Goal: Task Accomplishment & Management: Use online tool/utility

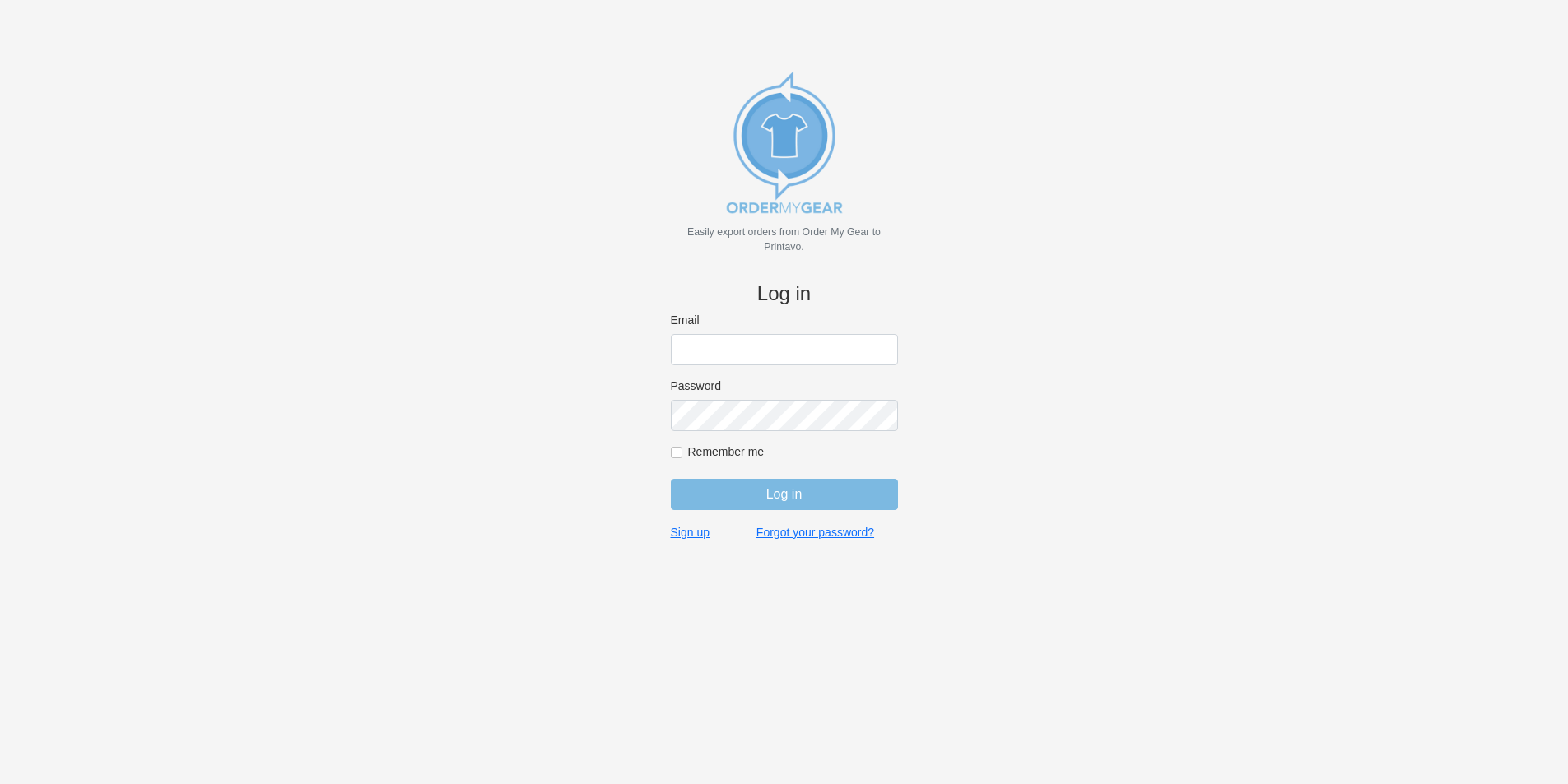
type input "jordan@jimsclothing.com"
click at [797, 491] on input "Log in" at bounding box center [784, 494] width 227 height 31
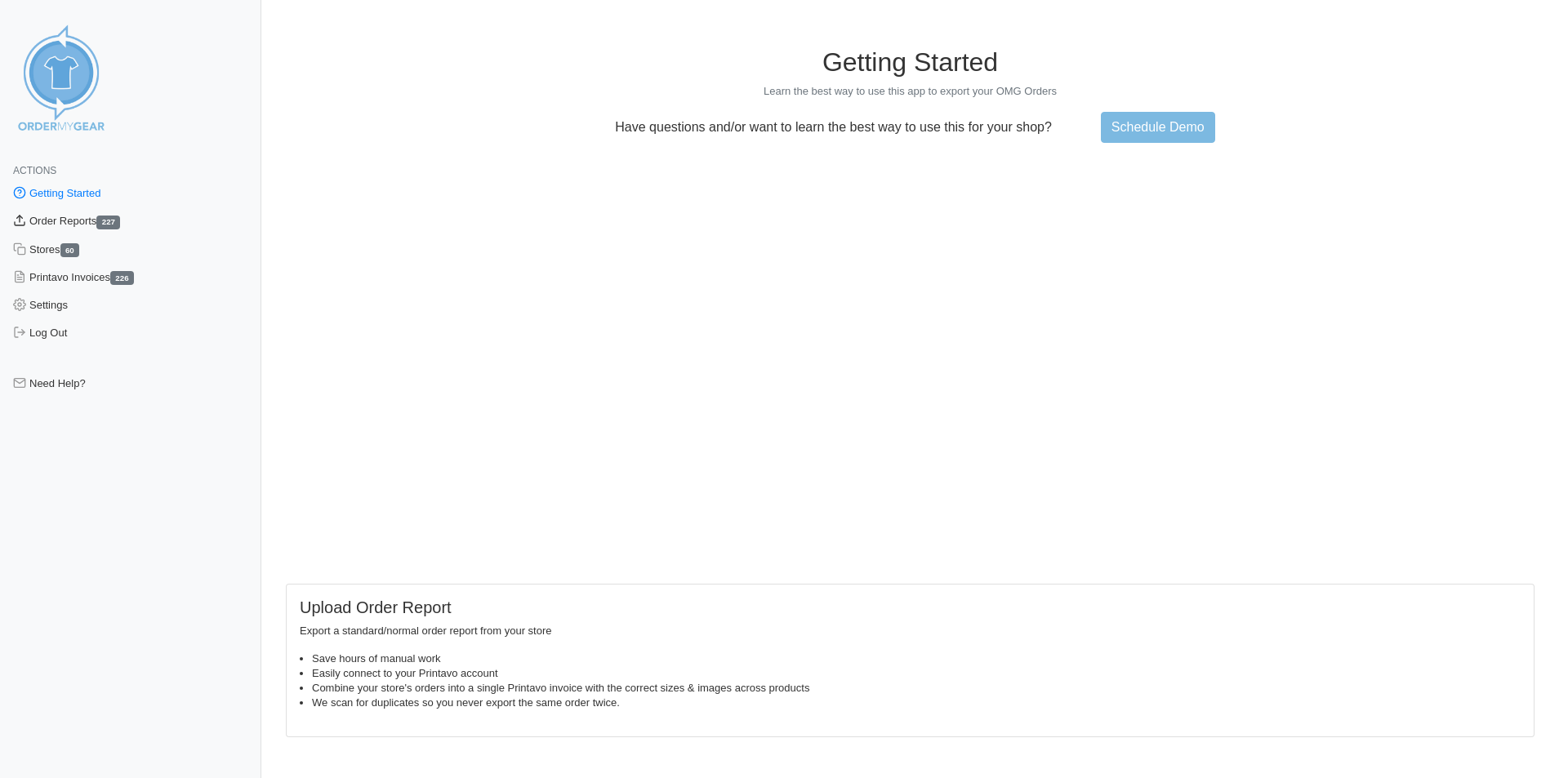
click at [74, 216] on link "Order Reports 227" at bounding box center [131, 221] width 261 height 27
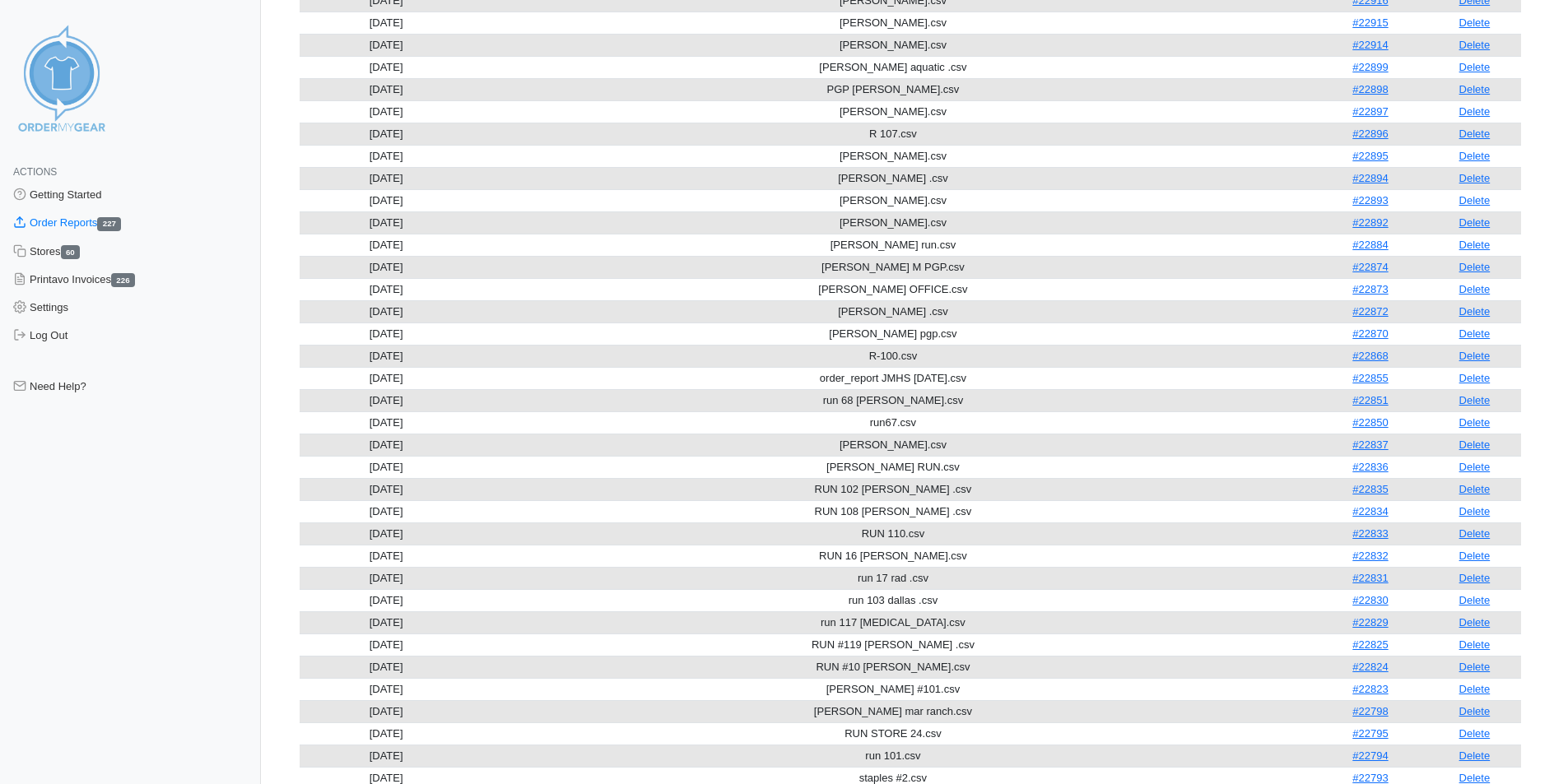
scroll to position [2132, 0]
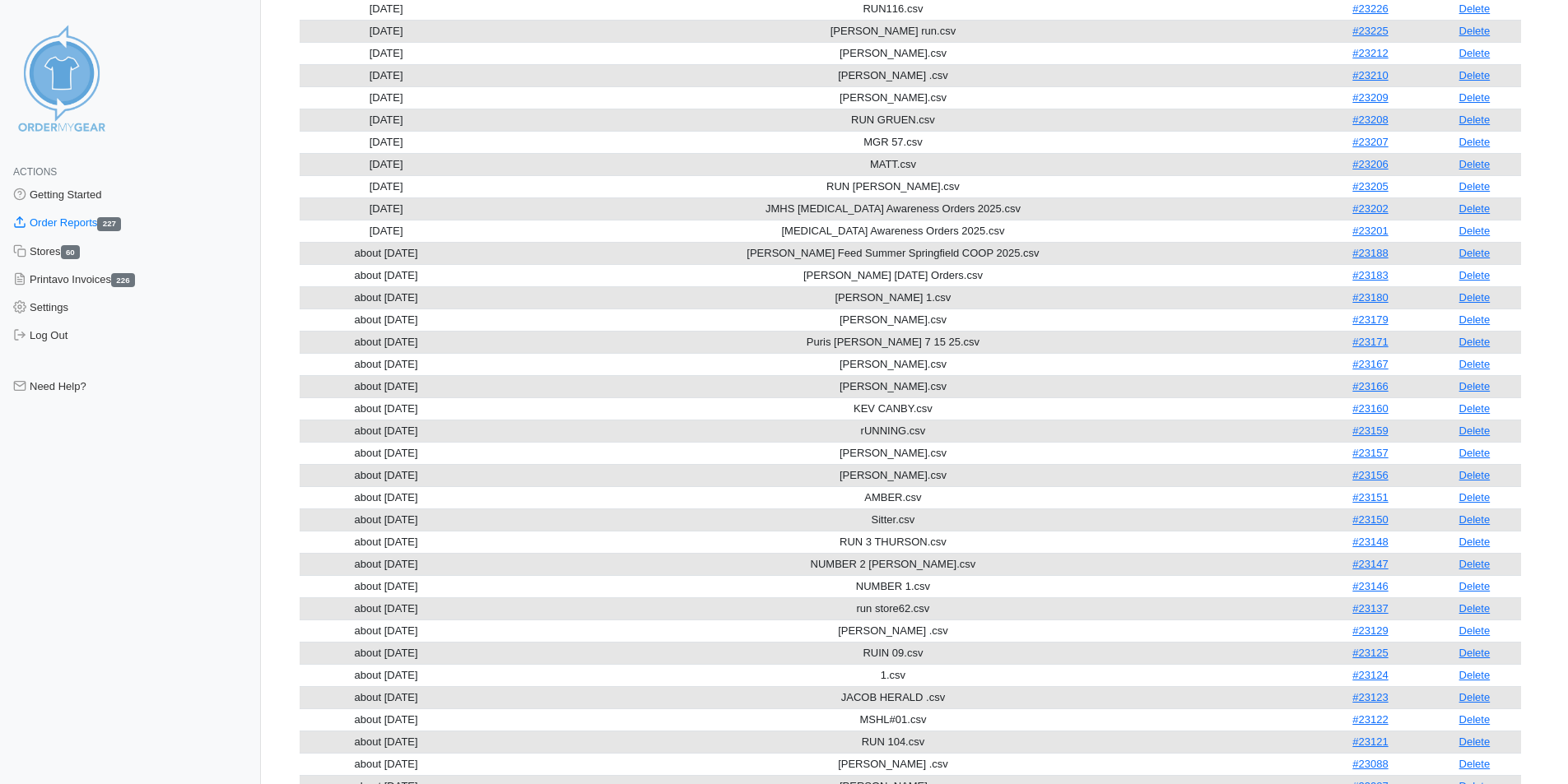
scroll to position [542, 0]
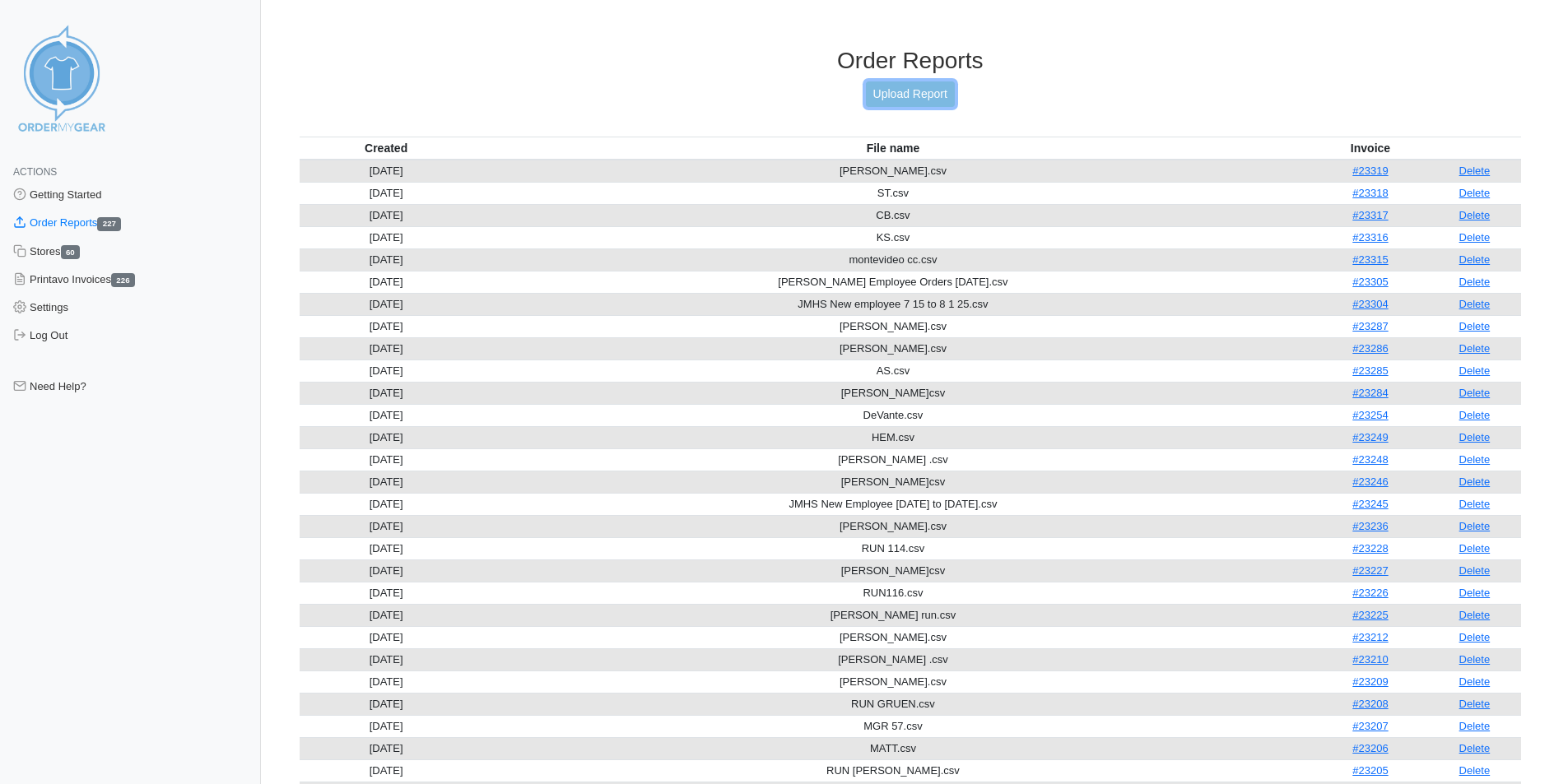
click at [922, 88] on link "Upload Report" at bounding box center [910, 94] width 89 height 26
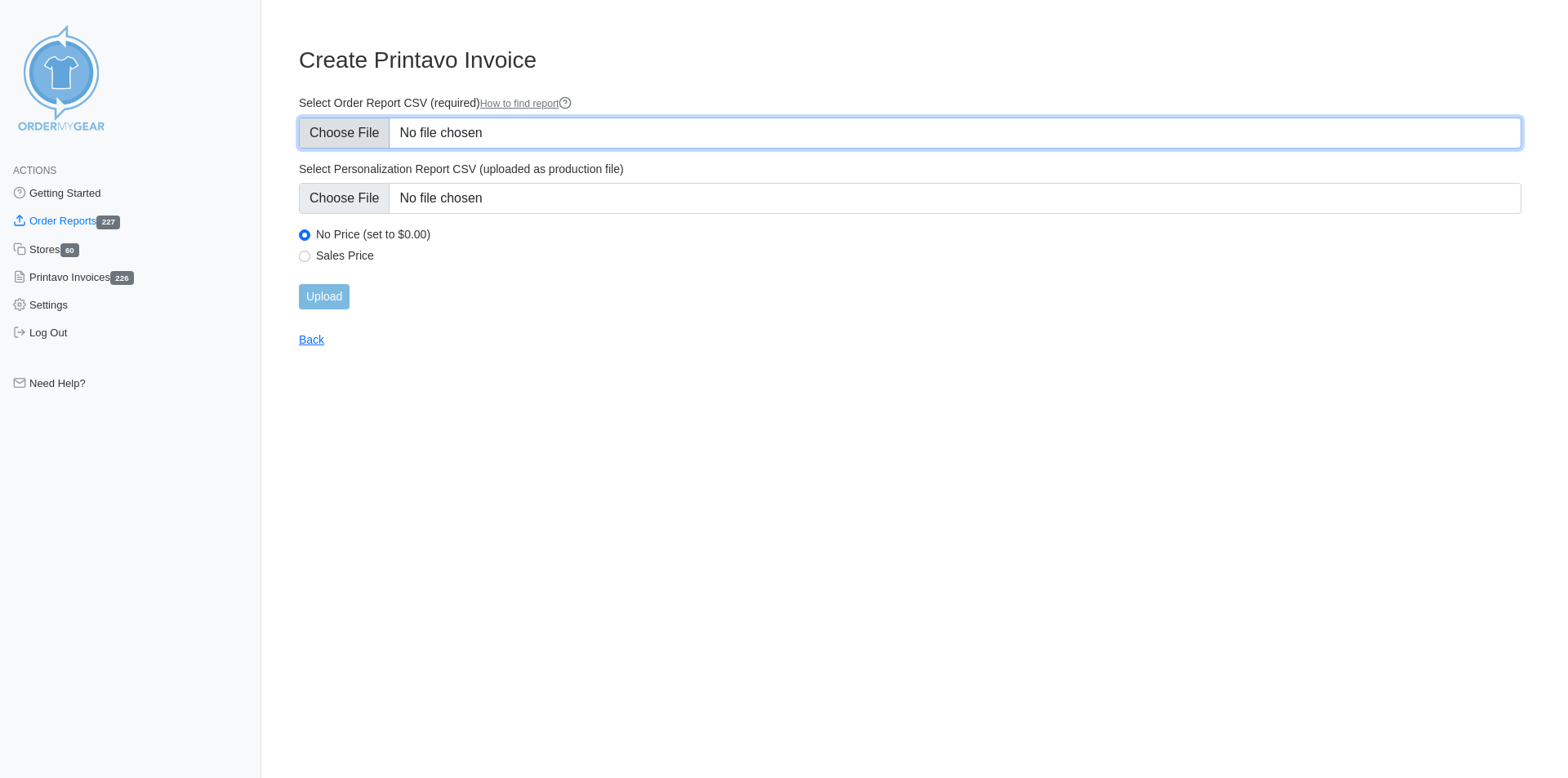
click at [516, 125] on input "Select Order Report CSV (required) How to find report" at bounding box center [910, 132] width 1223 height 31
type input "C:\fakepath\CN.csv"
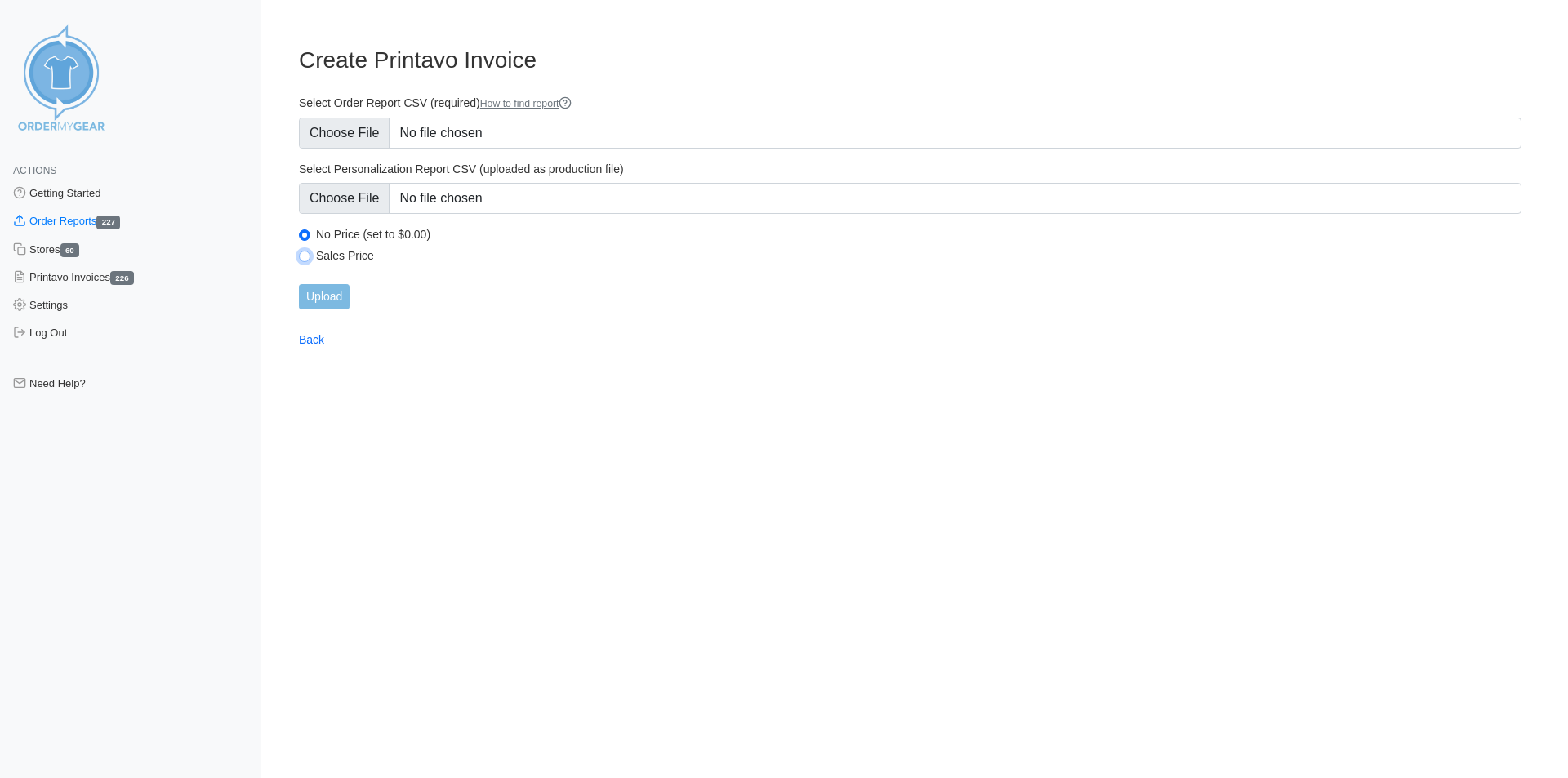
click at [306, 252] on input "Sales Price" at bounding box center [304, 256] width 11 height 11
radio input "true"
click at [320, 297] on input "Upload" at bounding box center [323, 297] width 50 height 26
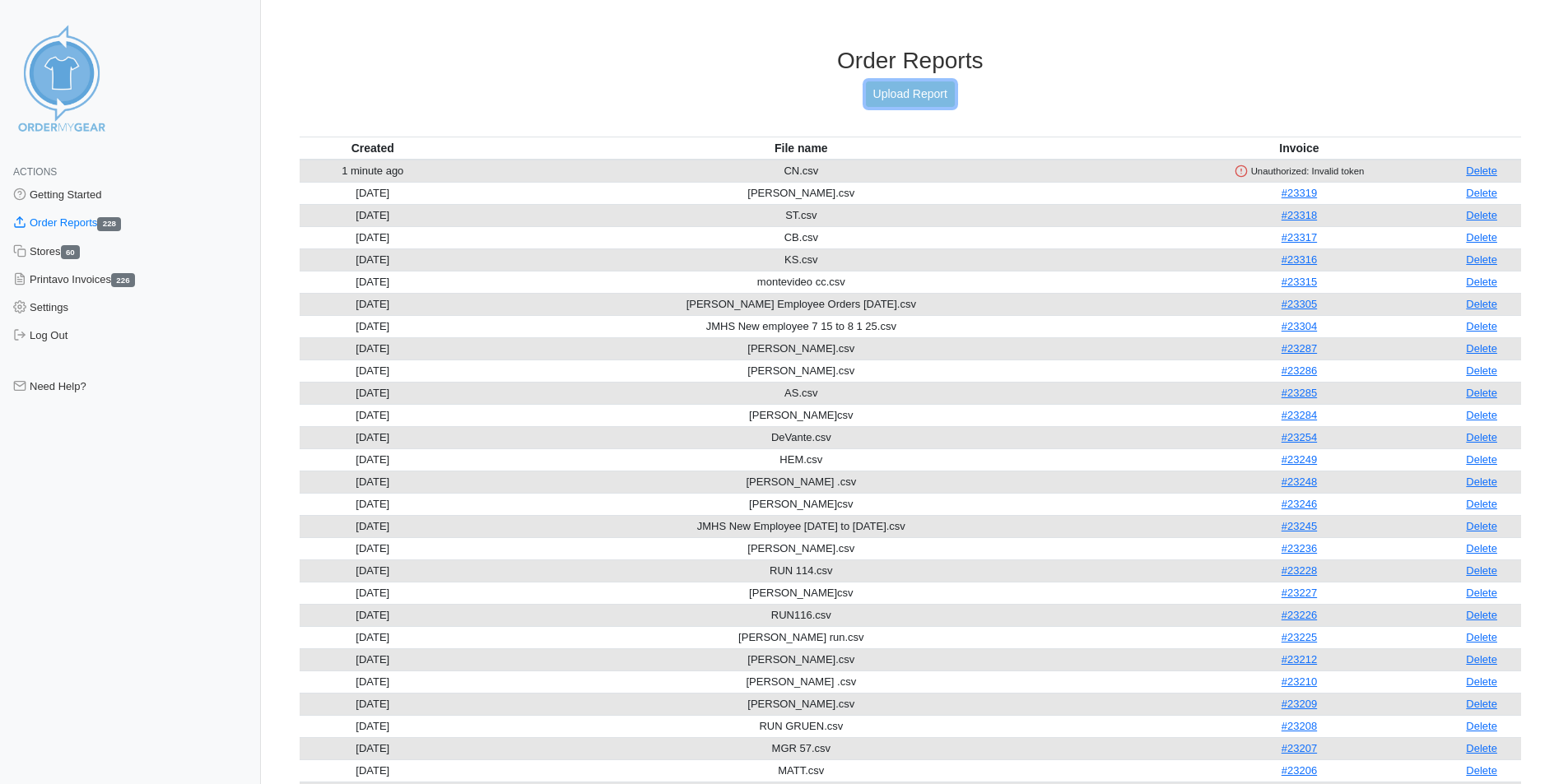
click at [908, 84] on link "Upload Report" at bounding box center [910, 94] width 89 height 26
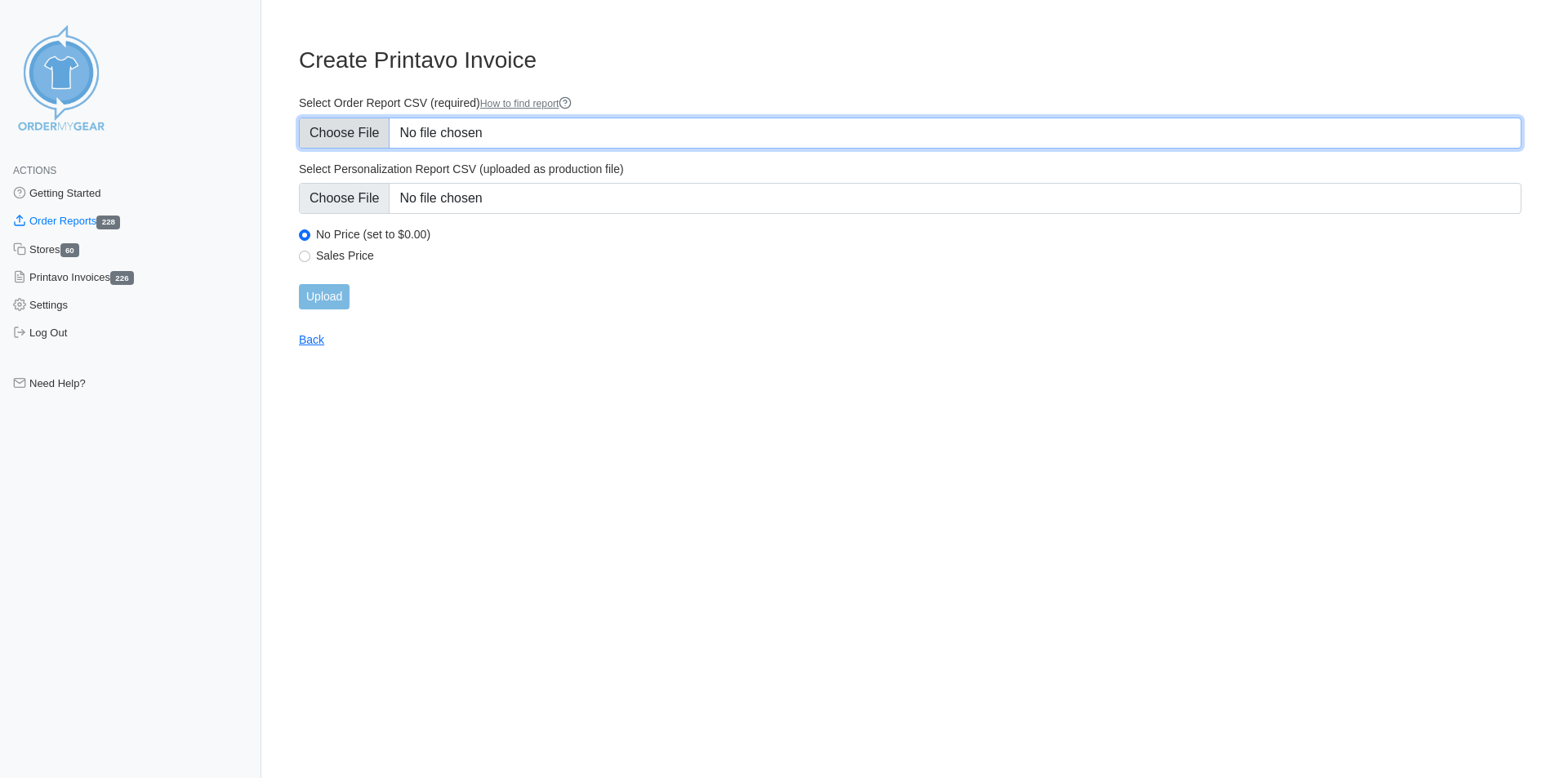
click at [526, 132] on input "Select Order Report CSV (required) How to find report" at bounding box center [910, 132] width 1223 height 31
type input "C:\fakepath\CN.csv"
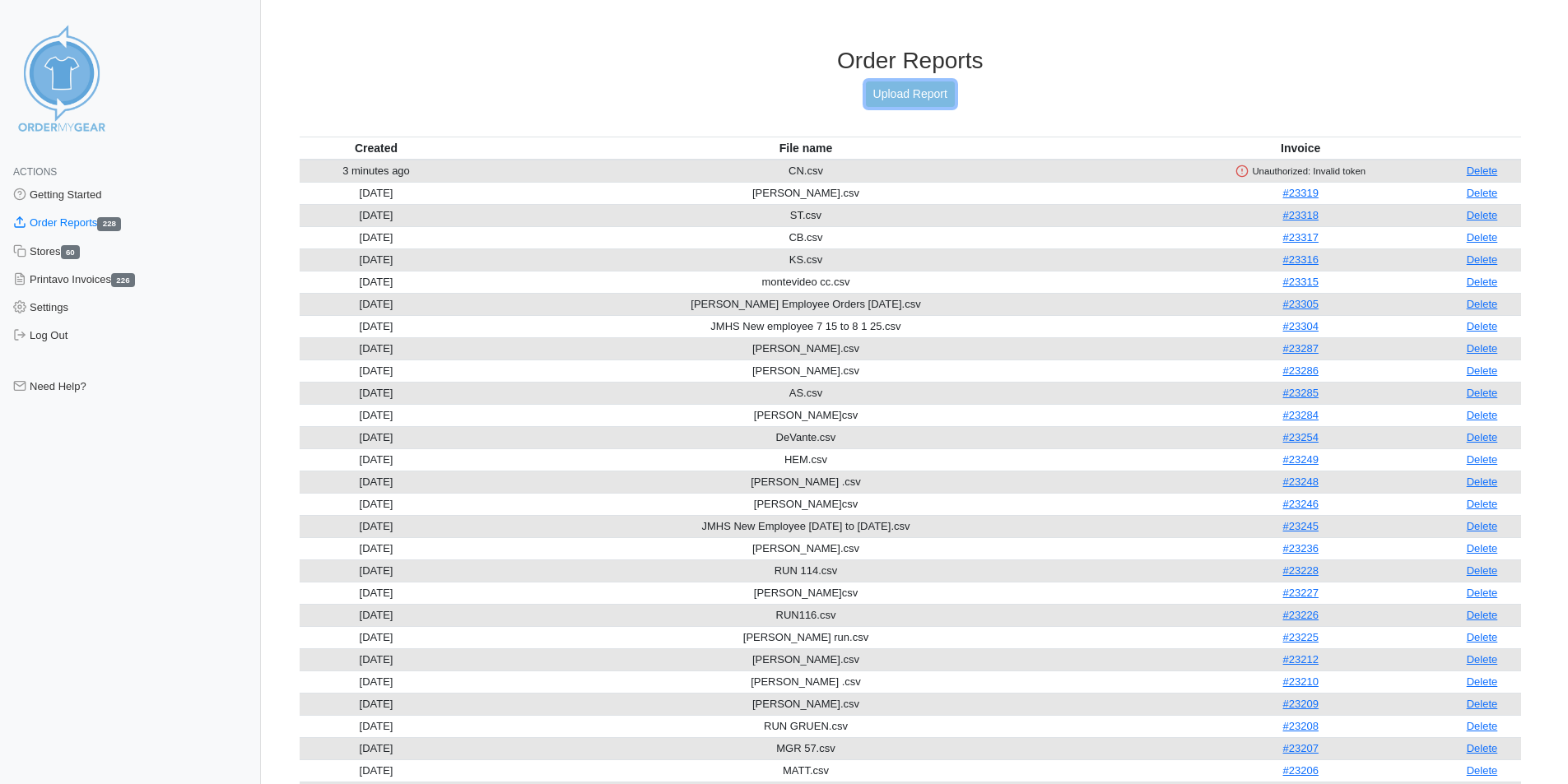
click at [919, 93] on link "Upload Report" at bounding box center [910, 94] width 89 height 26
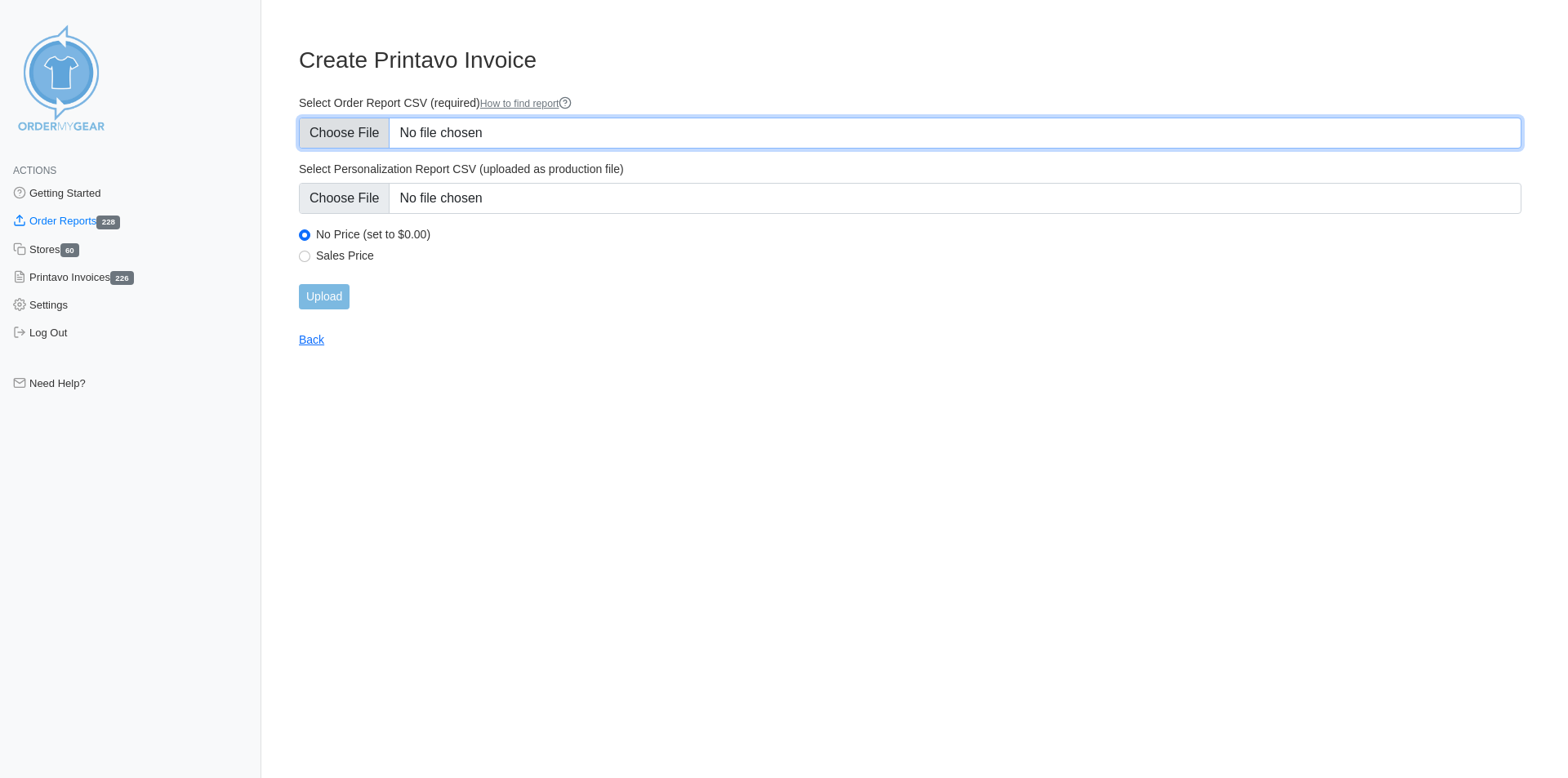
click at [539, 123] on input "Select Order Report CSV (required) How to find report" at bounding box center [910, 132] width 1223 height 31
type input "C:\fakepath\C.csv"
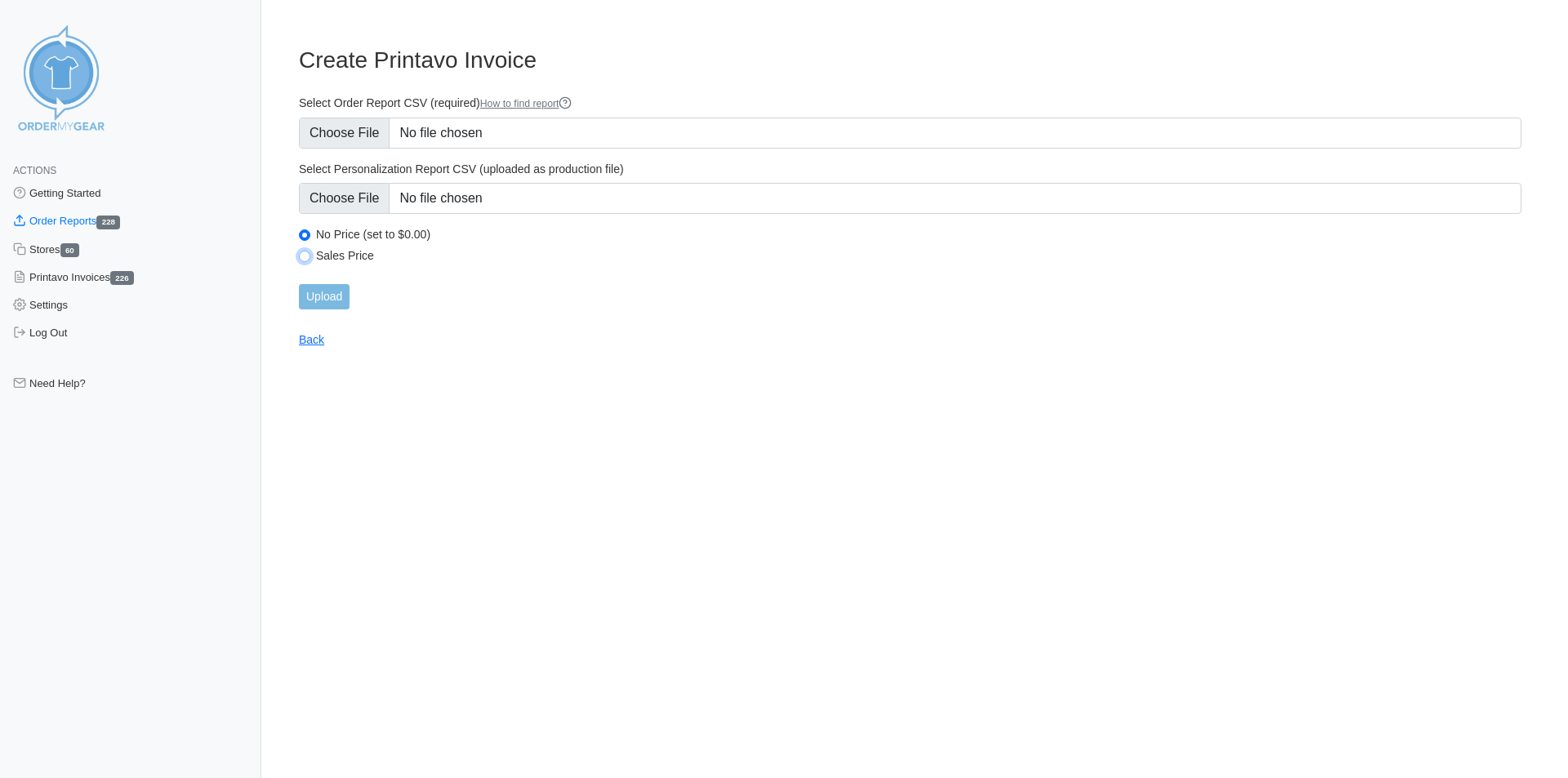
click at [304, 255] on input "Sales Price" at bounding box center [304, 256] width 11 height 11
radio input "true"
click at [315, 295] on input "Upload" at bounding box center [323, 297] width 50 height 26
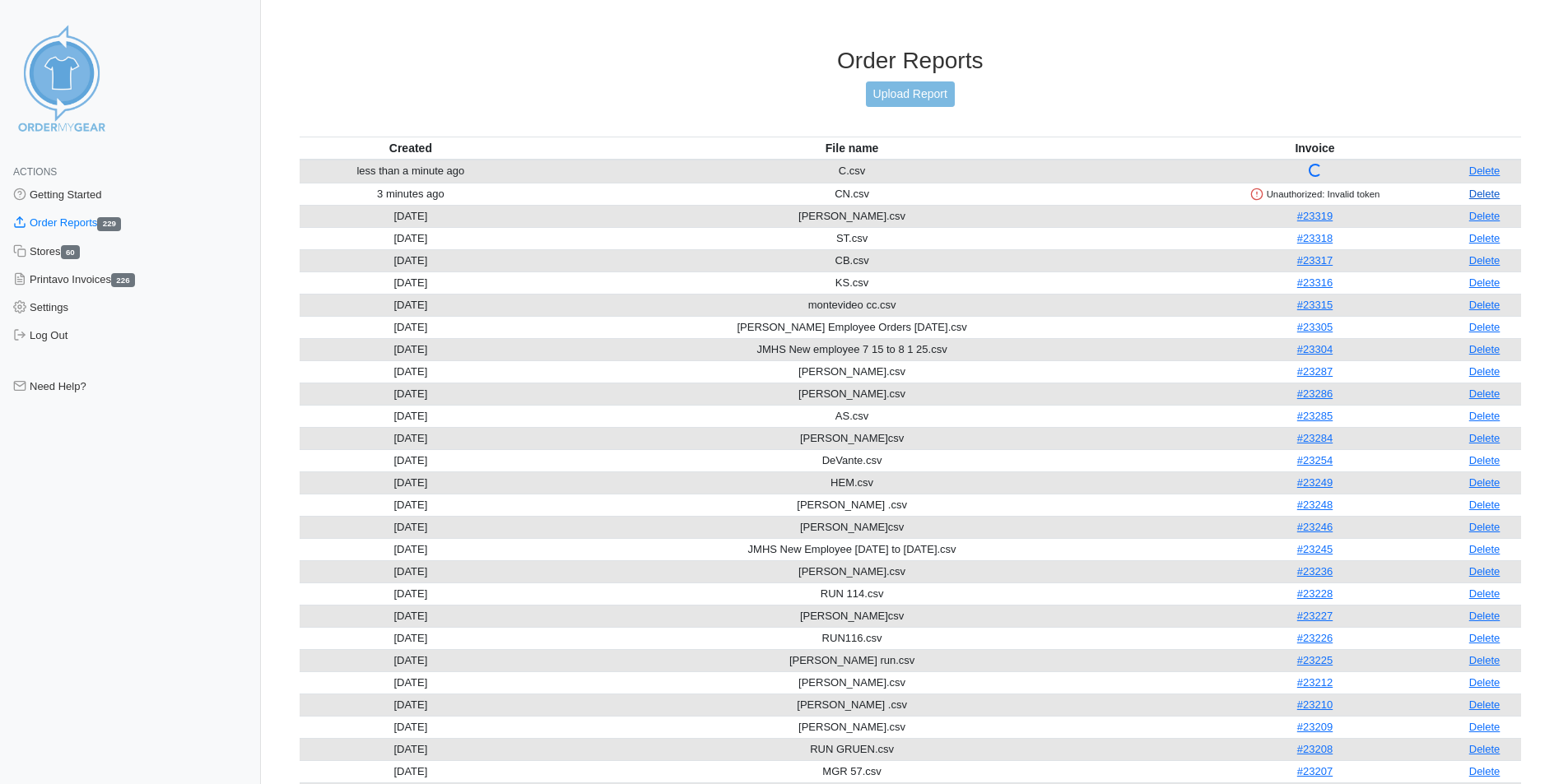
click at [1490, 194] on link "Delete" at bounding box center [1484, 194] width 31 height 12
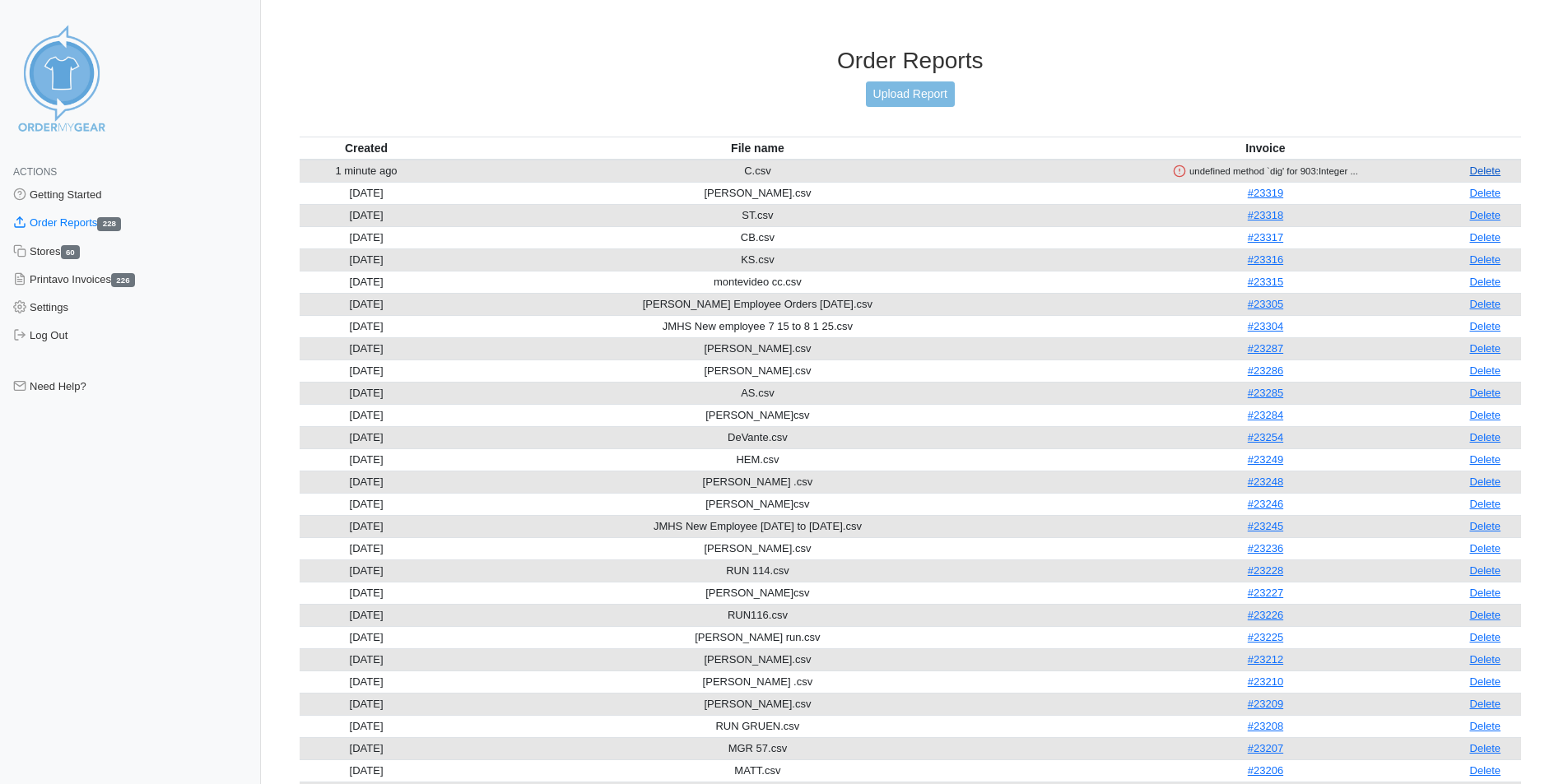
click at [1484, 166] on link "Delete" at bounding box center [1485, 171] width 31 height 12
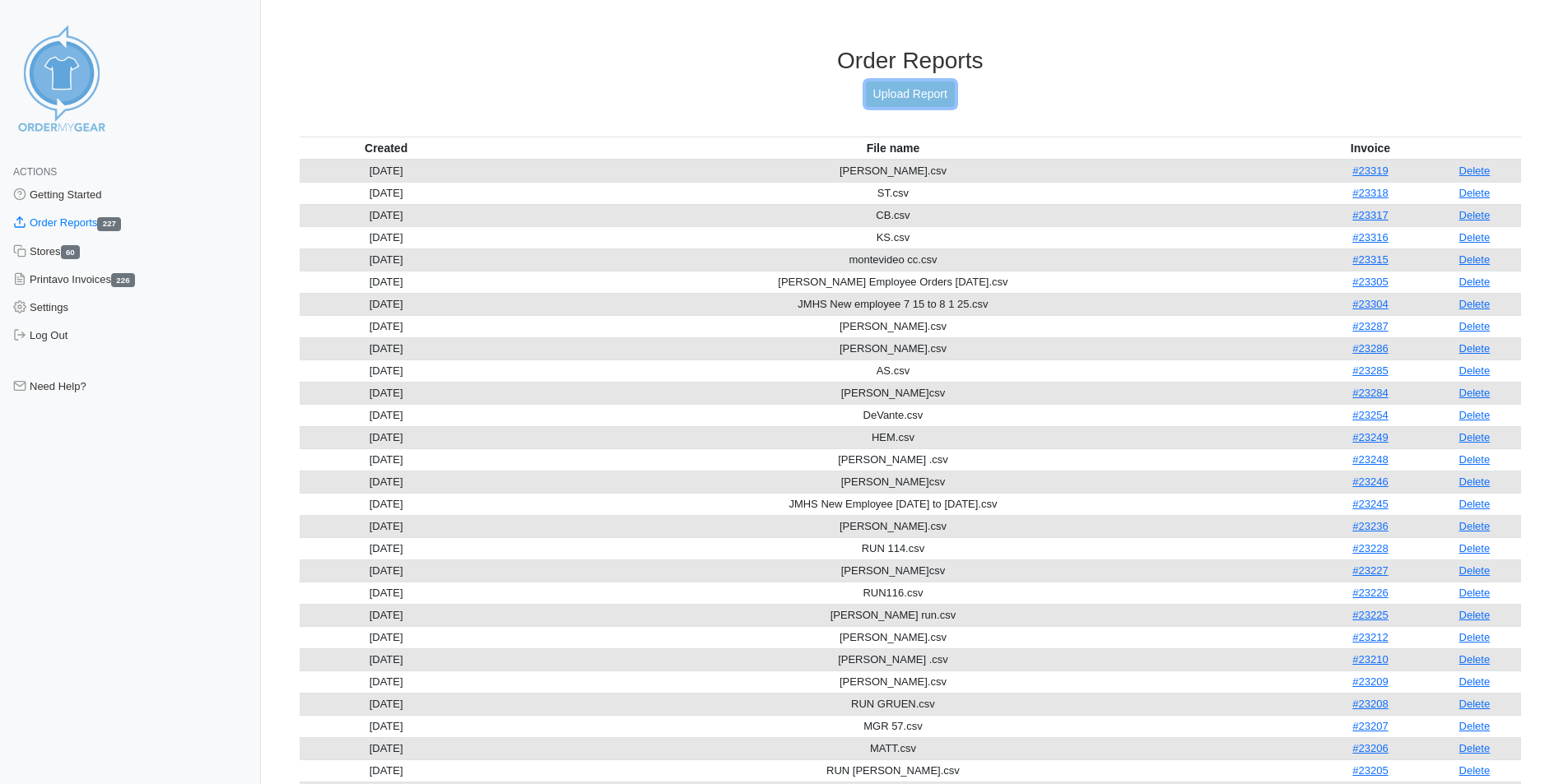
click at [931, 90] on link "Upload Report" at bounding box center [910, 94] width 89 height 26
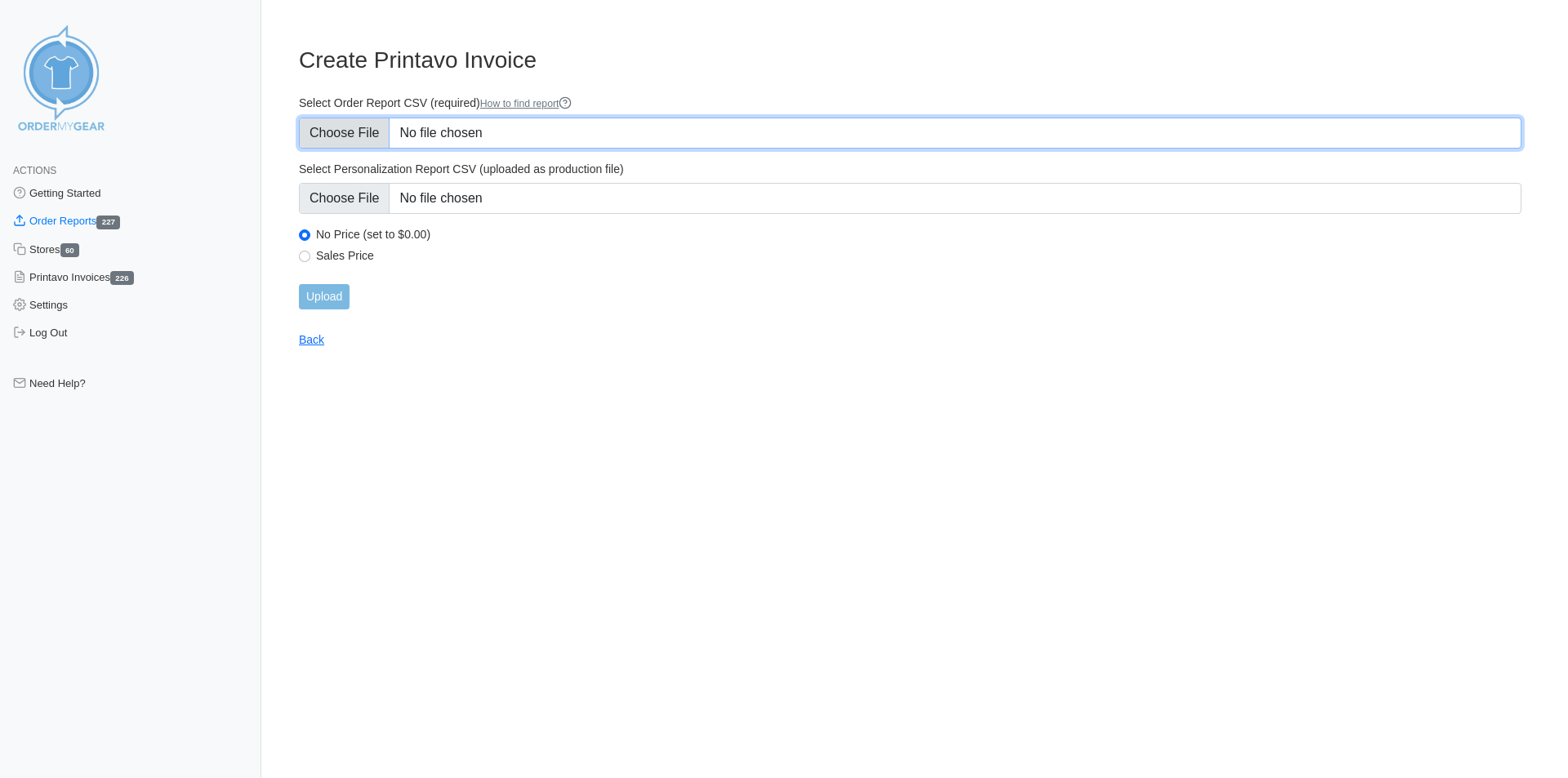
click at [506, 119] on input "Select Order Report CSV (required) How to find report" at bounding box center [910, 132] width 1223 height 31
type input "C:\fakepath\order_report - 2025-08-21T135312.915.csv"
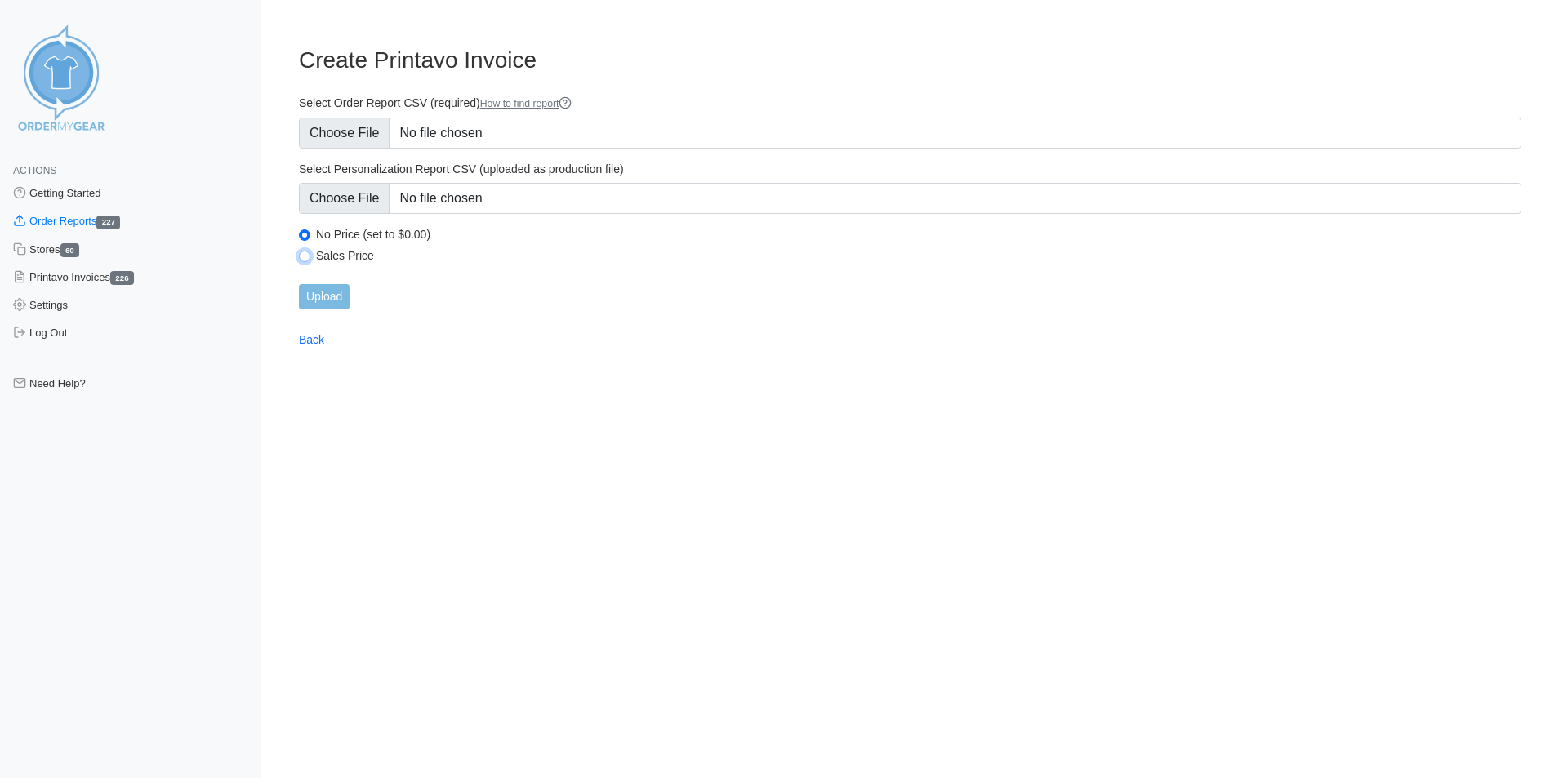
click at [306, 255] on input "Sales Price" at bounding box center [304, 256] width 11 height 11
radio input "true"
click at [330, 295] on input "Upload" at bounding box center [323, 297] width 50 height 26
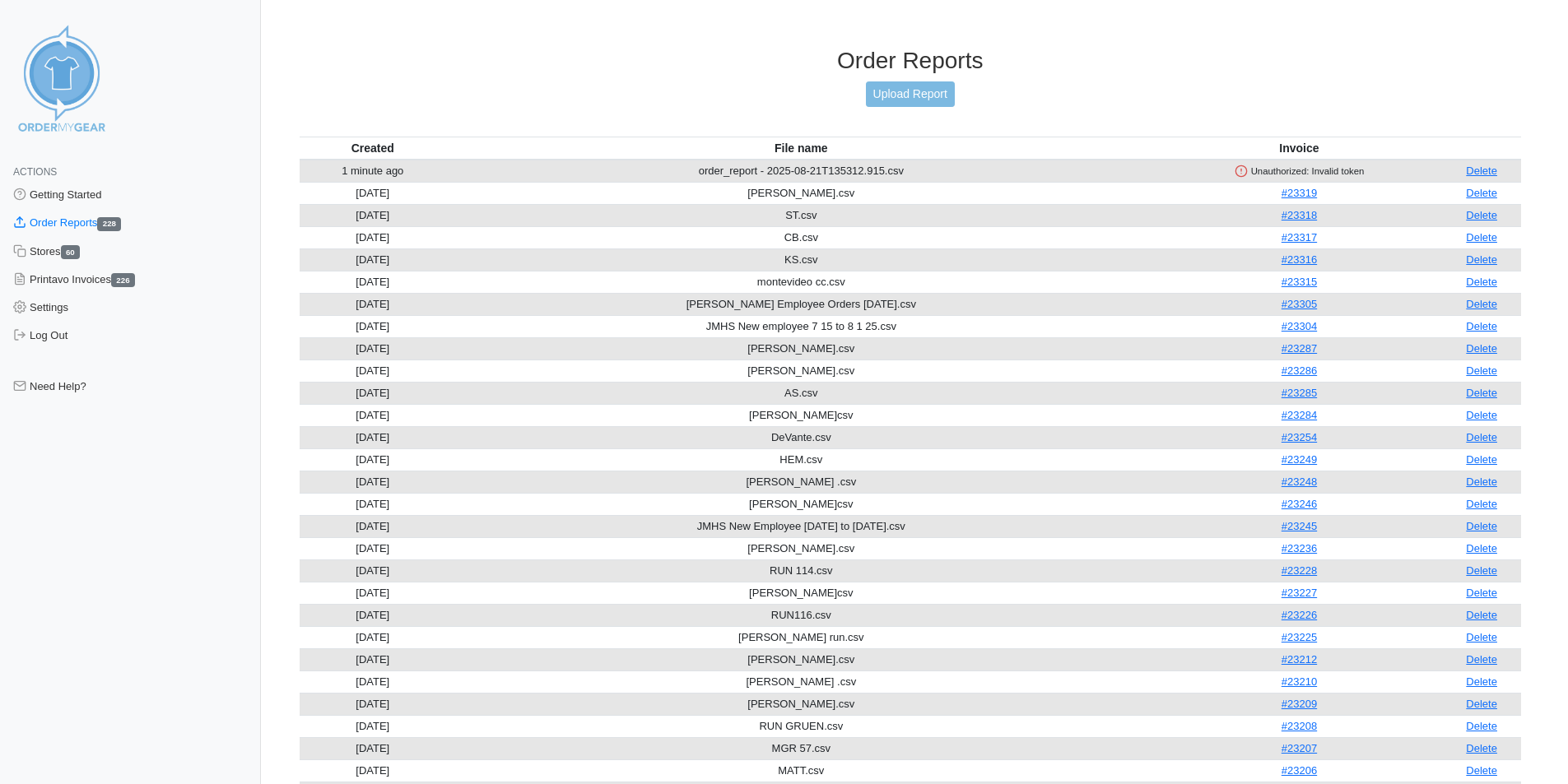
click at [1484, 170] on link "Delete" at bounding box center [1481, 171] width 31 height 12
